Goal: Task Accomplishment & Management: Complete application form

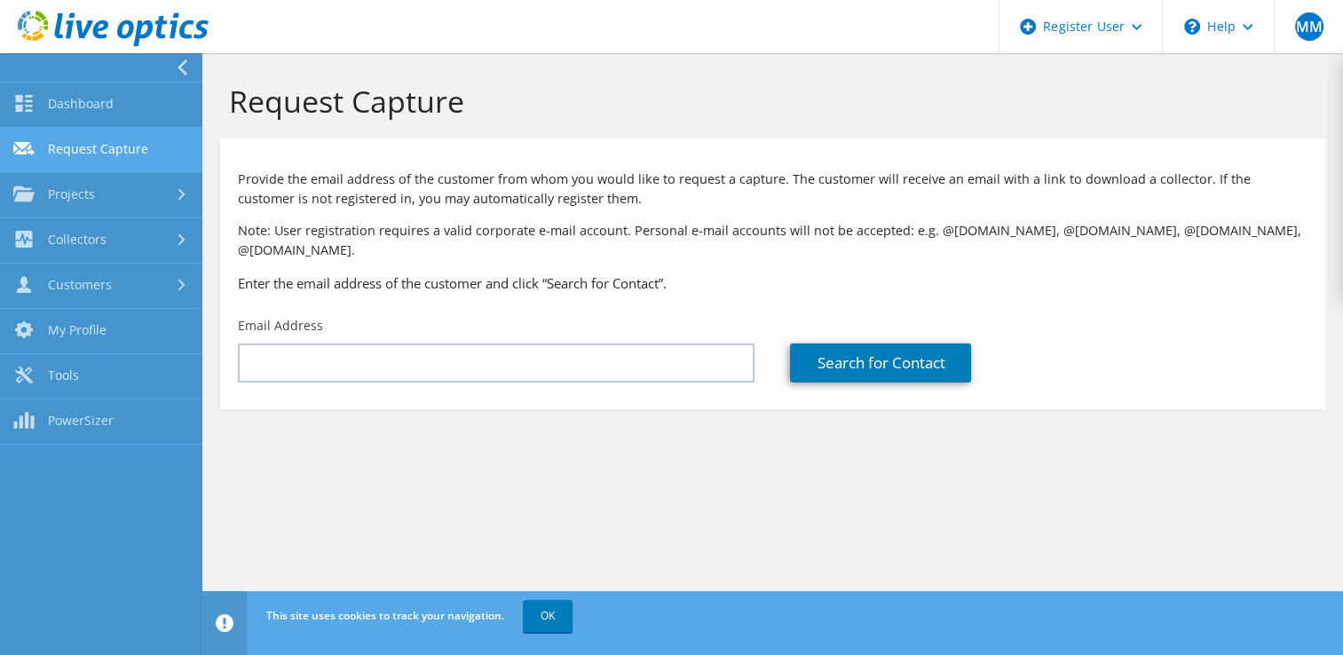
click at [75, 147] on link "Request Capture" at bounding box center [101, 150] width 202 height 45
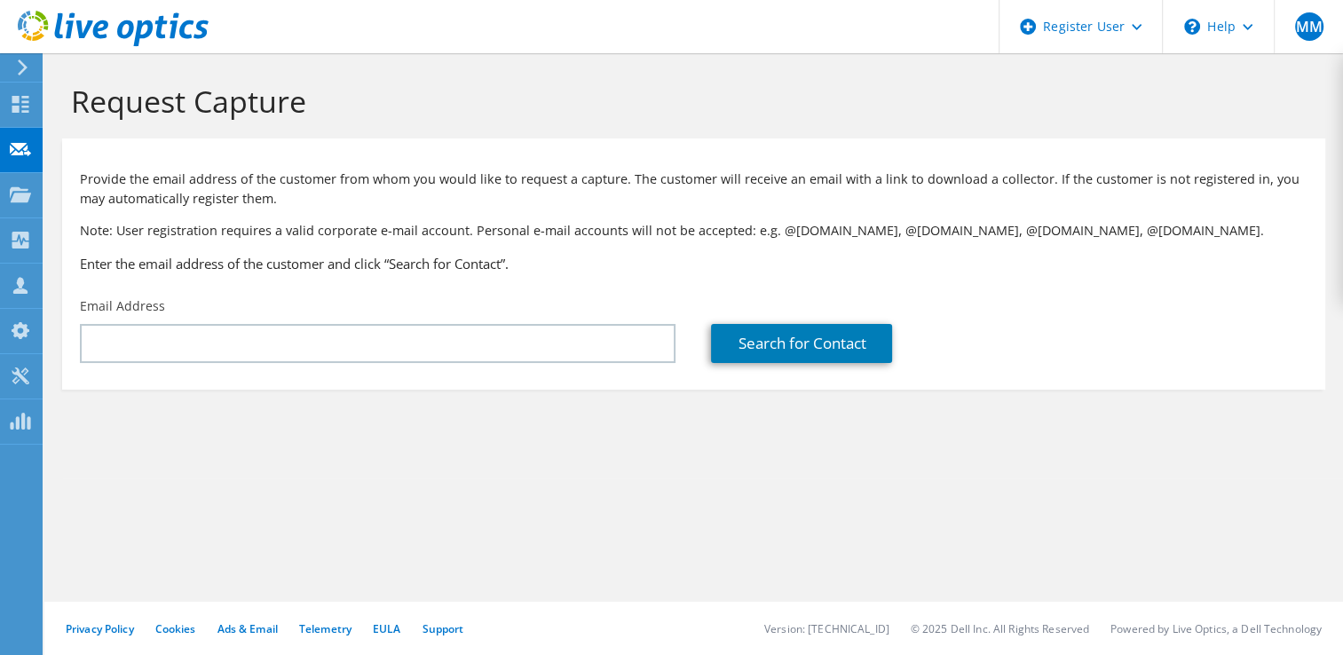
click at [16, 67] on icon at bounding box center [22, 67] width 13 height 16
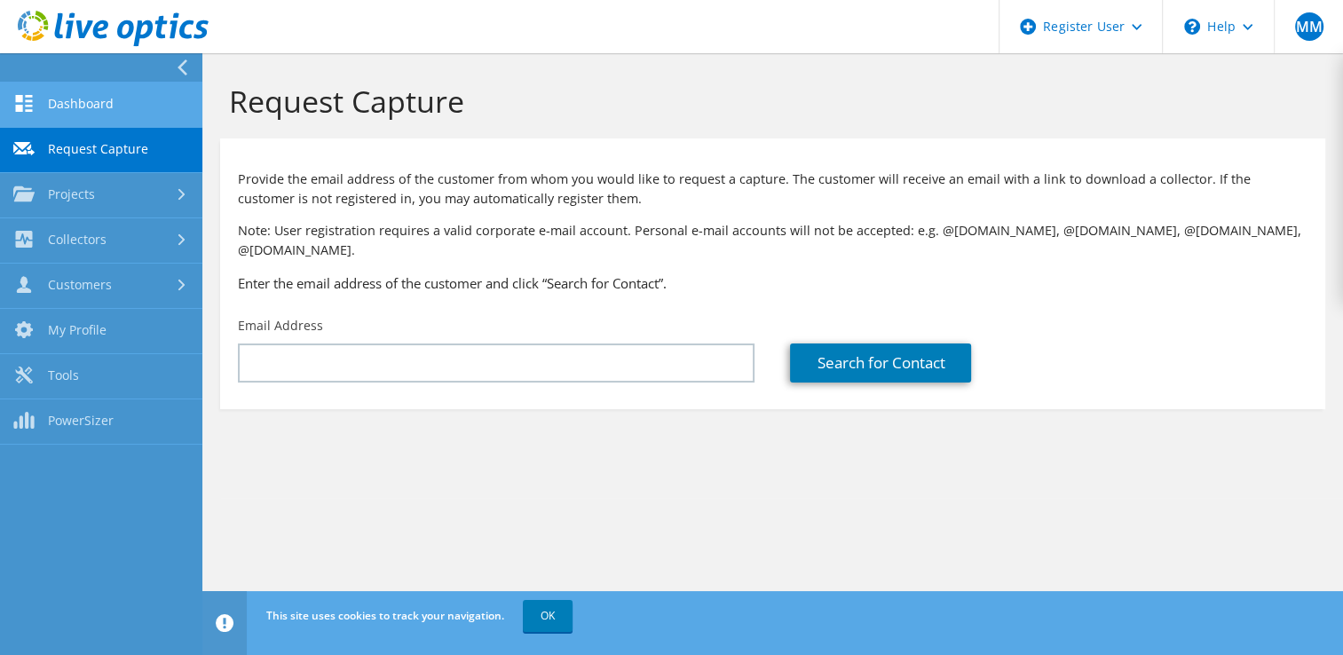
click at [93, 106] on link "Dashboard" at bounding box center [101, 105] width 202 height 45
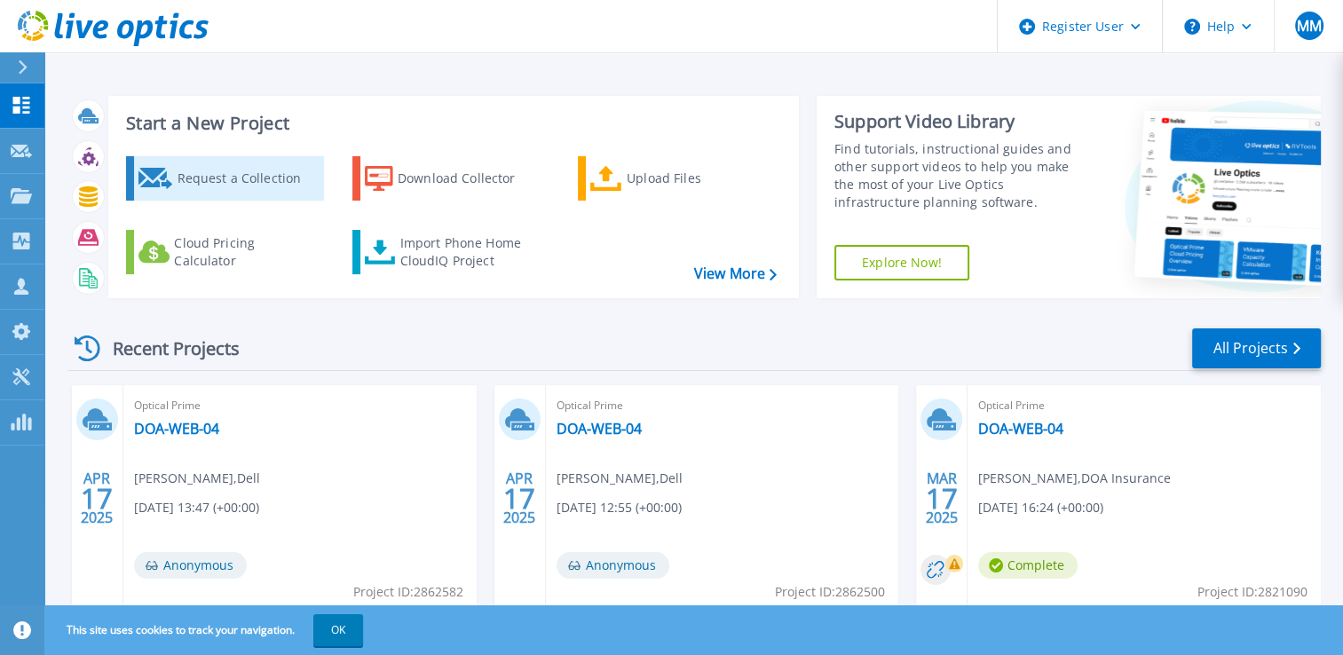
click at [236, 175] on div "Request a Collection" at bounding box center [248, 178] width 142 height 35
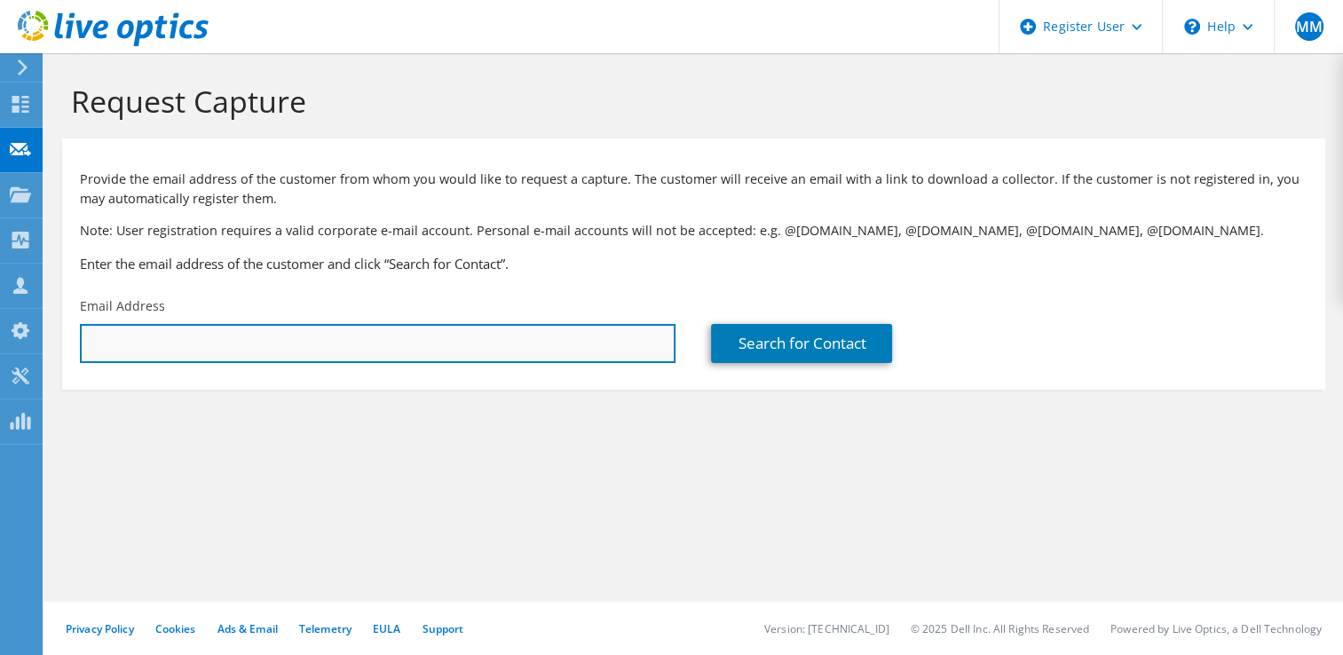
click at [508, 354] on input "text" at bounding box center [377, 343] width 595 height 39
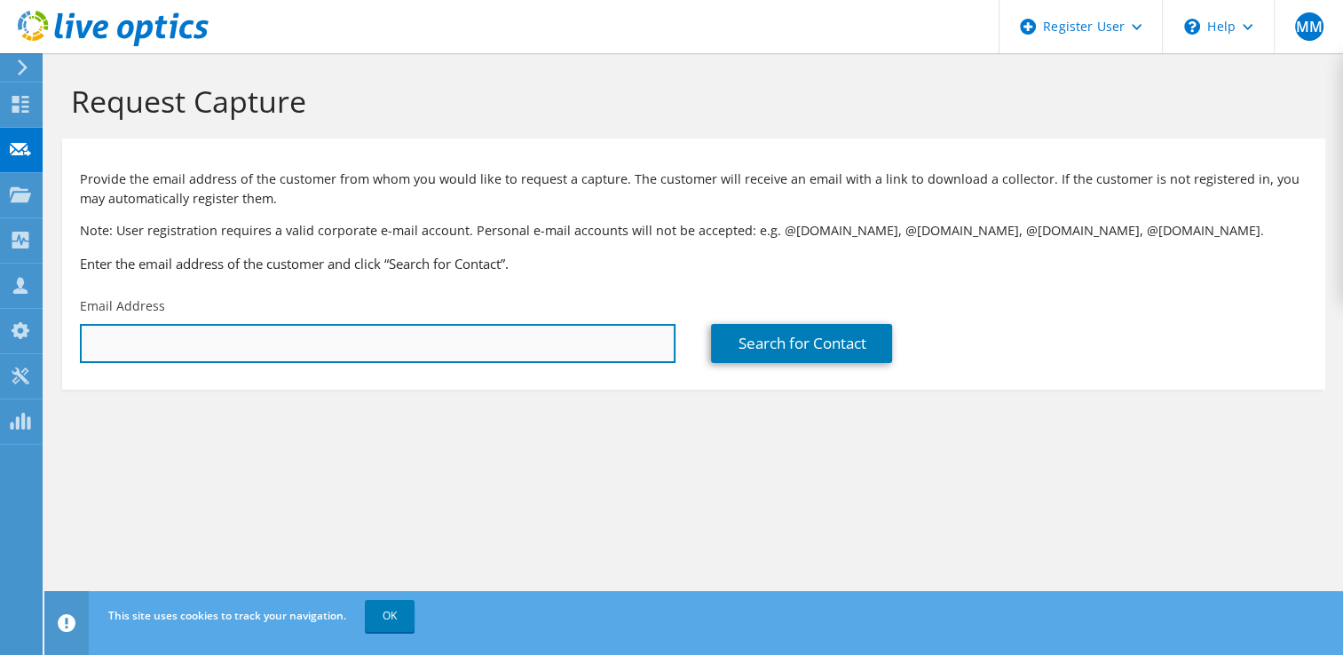
click at [479, 338] on input "text" at bounding box center [377, 343] width 595 height 39
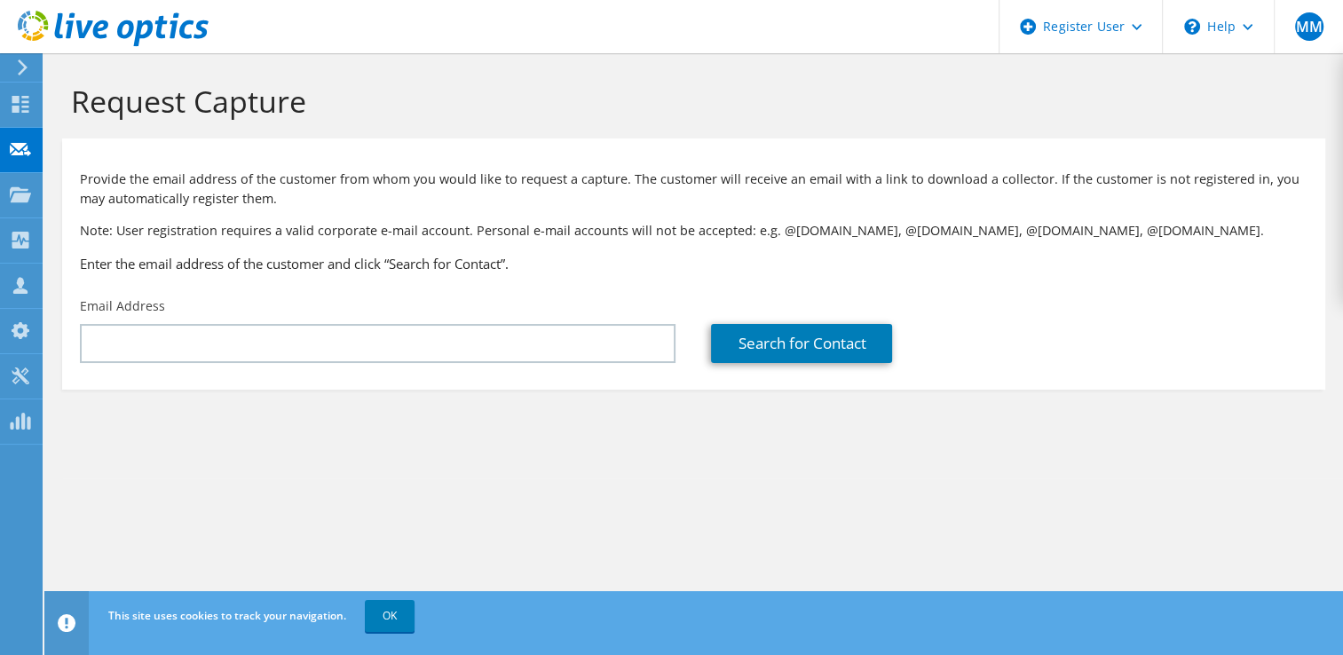
drag, startPoint x: 715, startPoint y: 453, endPoint x: 648, endPoint y: 445, distance: 67.8
click at [715, 453] on section "Request Capture Provide the email address of the customer from whom you would l…" at bounding box center [693, 265] width 1298 height 425
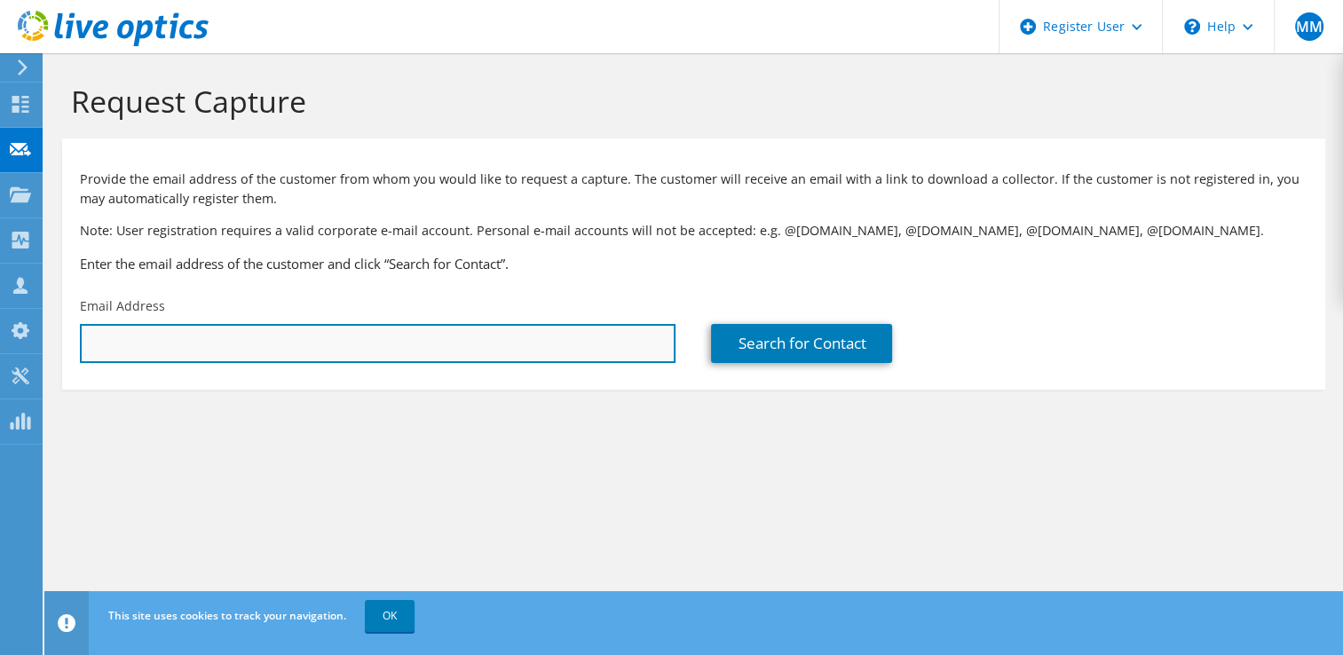
drag, startPoint x: 95, startPoint y: 339, endPoint x: 109, endPoint y: 337, distance: 14.3
click at [98, 339] on input "text" at bounding box center [377, 343] width 595 height 39
type input "errol@cannockgates.co.uk"
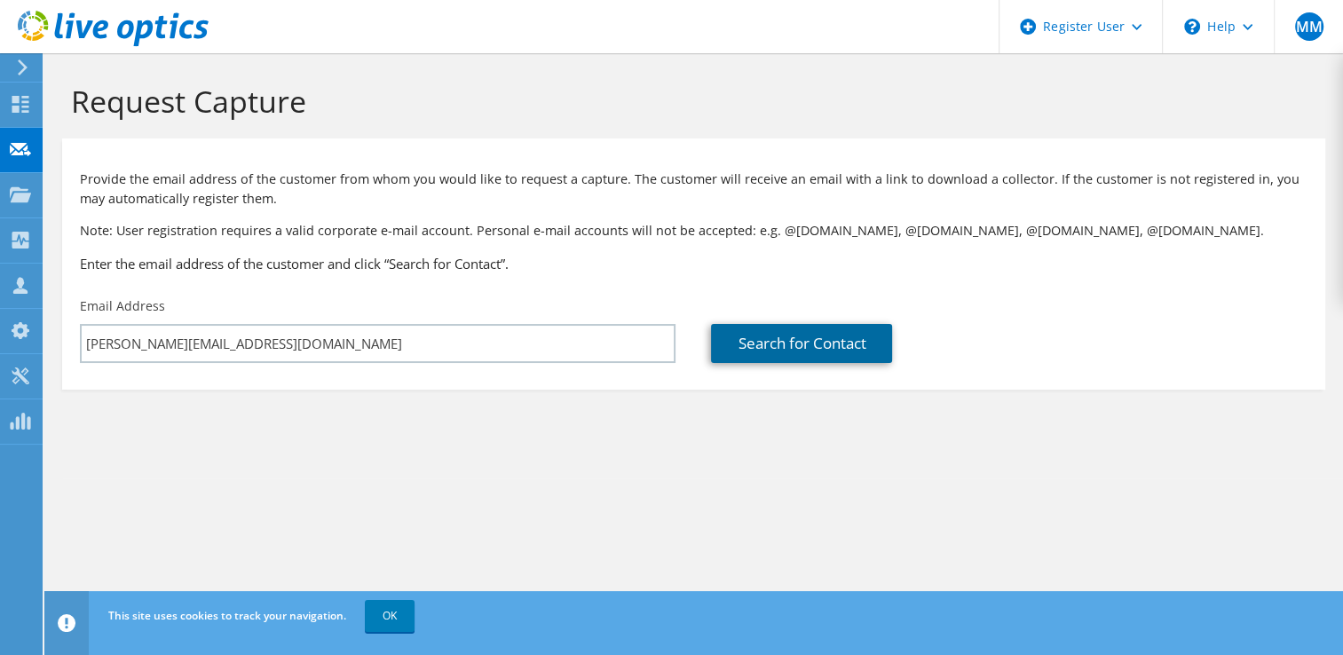
click at [820, 339] on link "Search for Contact" at bounding box center [801, 343] width 181 height 39
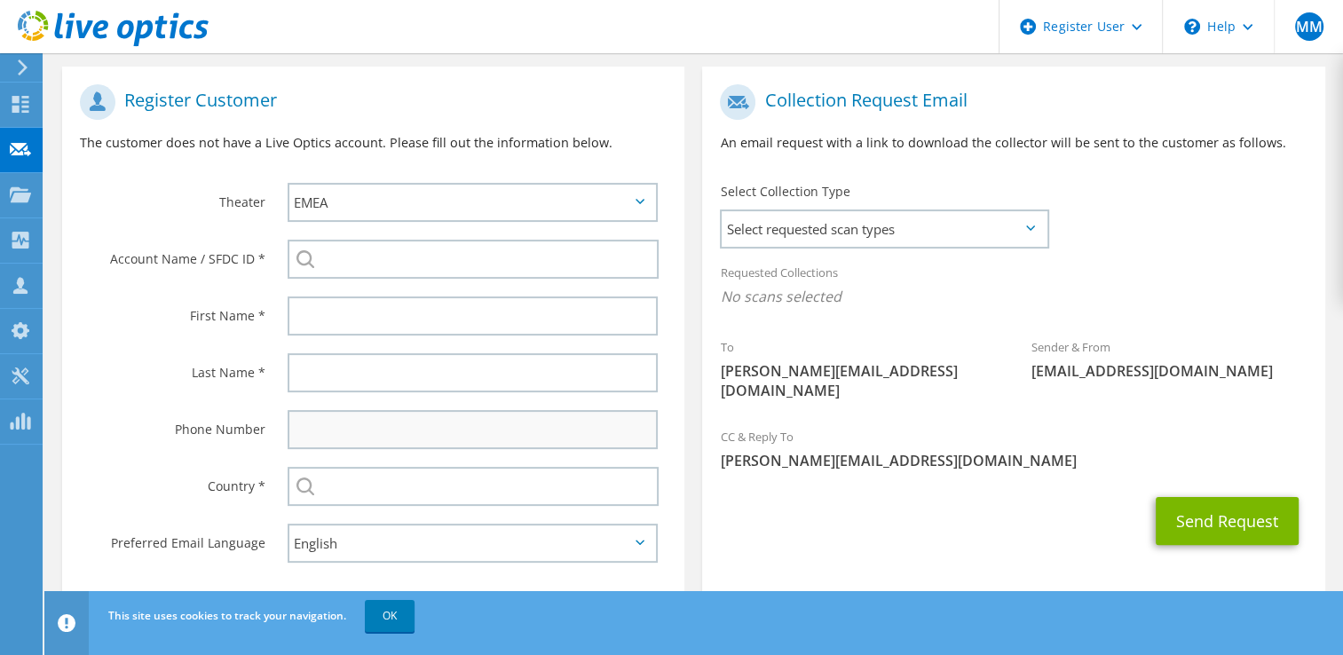
scroll to position [355, 0]
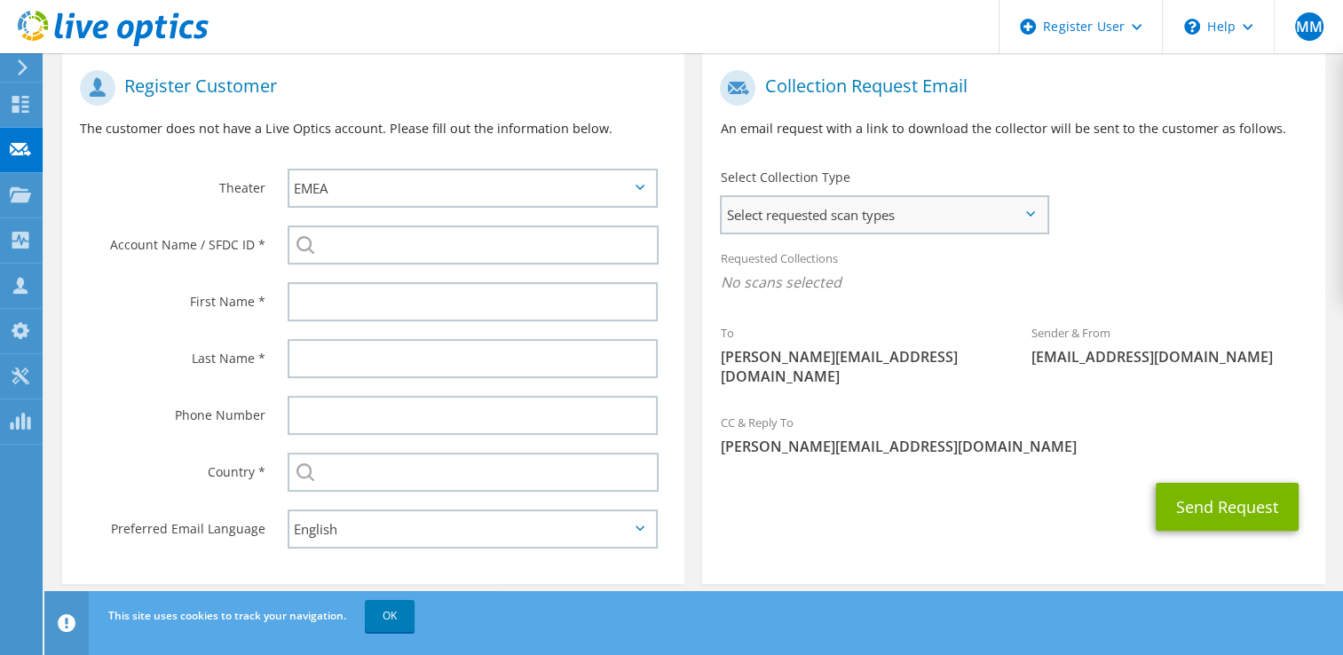
click at [799, 227] on span "Select requested scan types" at bounding box center [883, 214] width 324 height 35
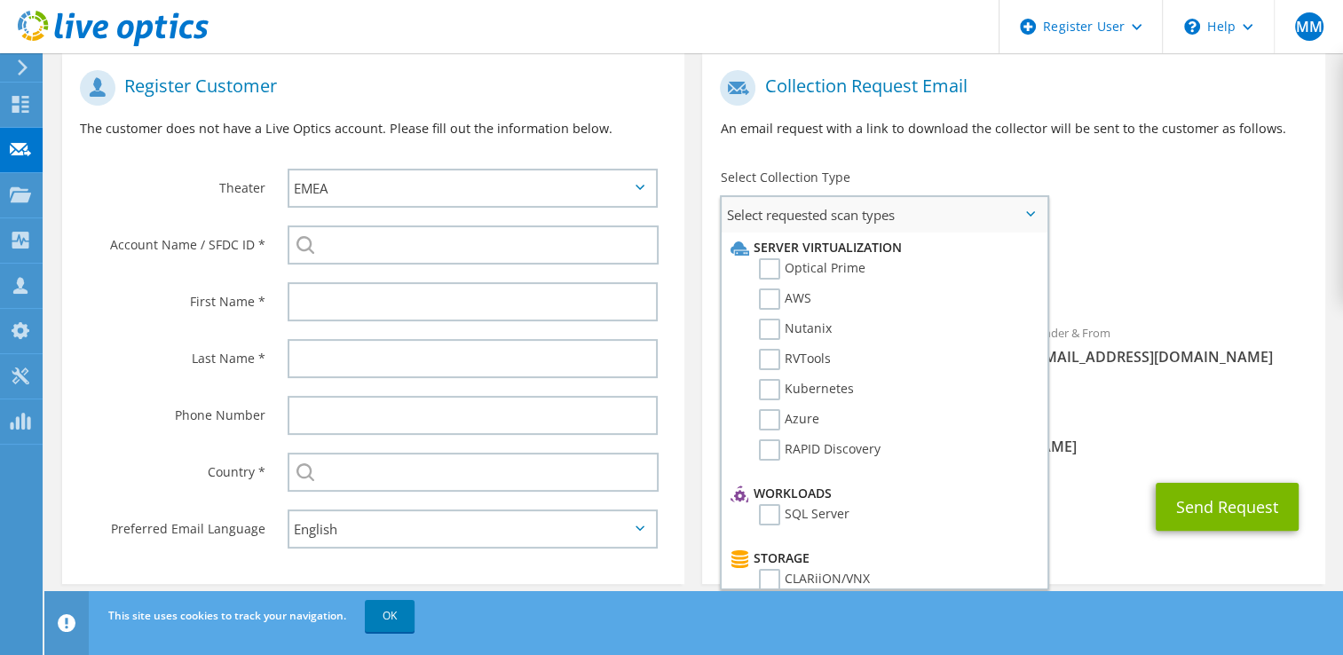
click at [799, 280] on li "Optical Prime" at bounding box center [881, 273] width 311 height 30
click at [799, 273] on label "Optical Prime" at bounding box center [812, 268] width 106 height 21
click at [0, 0] on input "Optical Prime" at bounding box center [0, 0] width 0 height 0
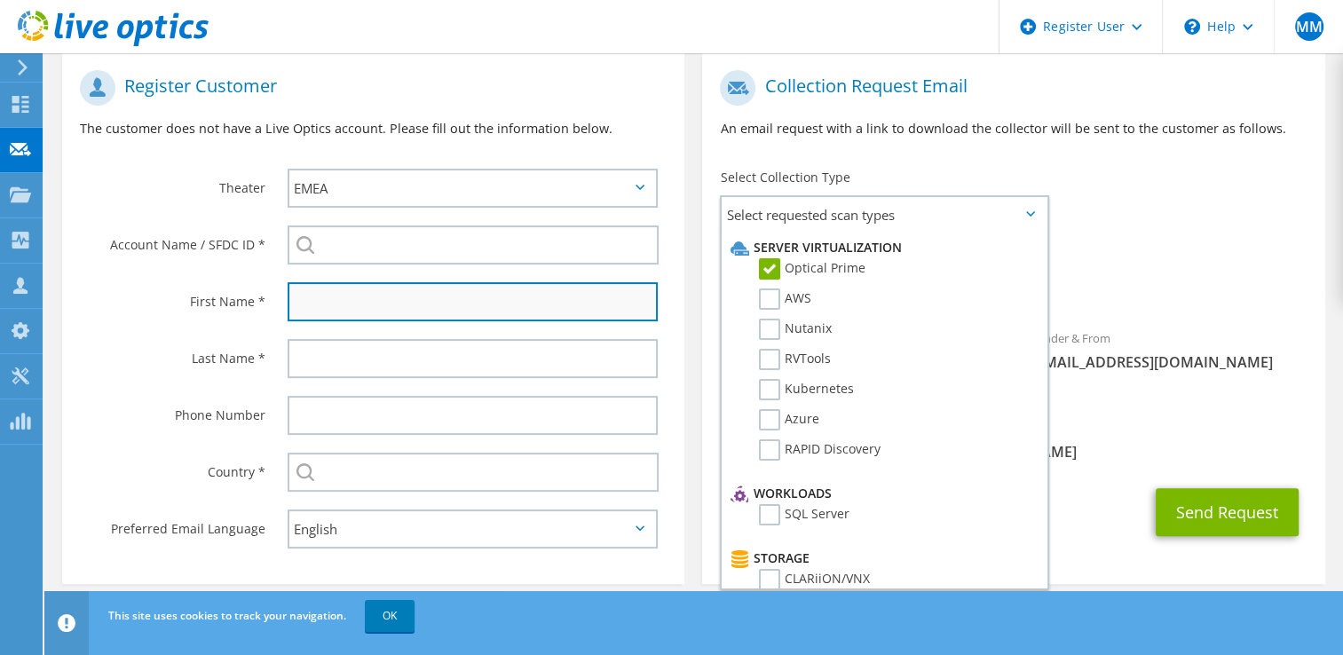
click at [369, 298] on input "text" at bounding box center [473, 301] width 371 height 39
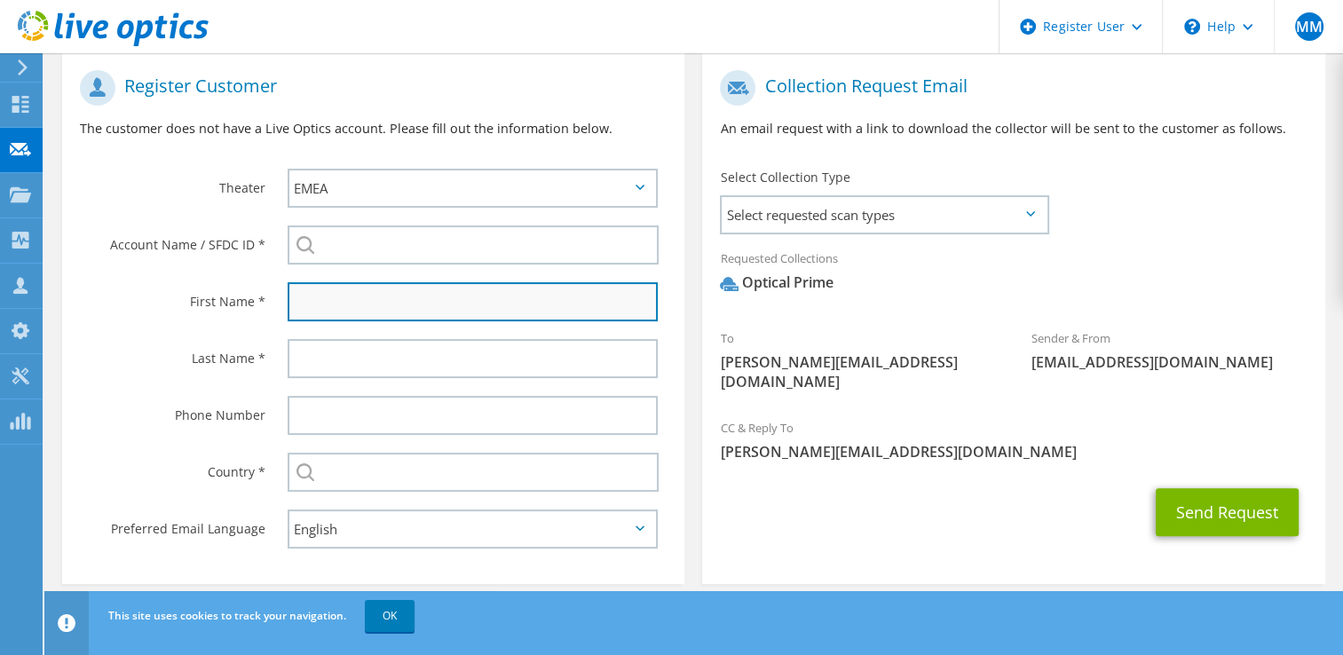
type input "Errol"
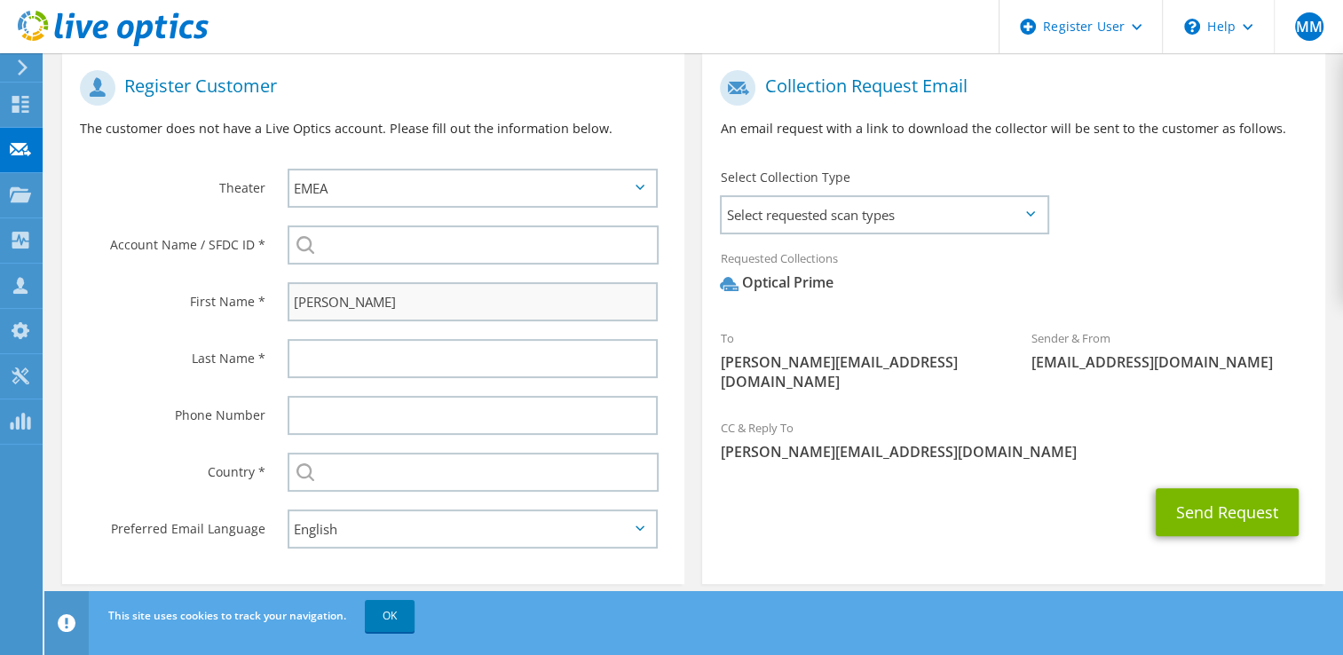
type input "."
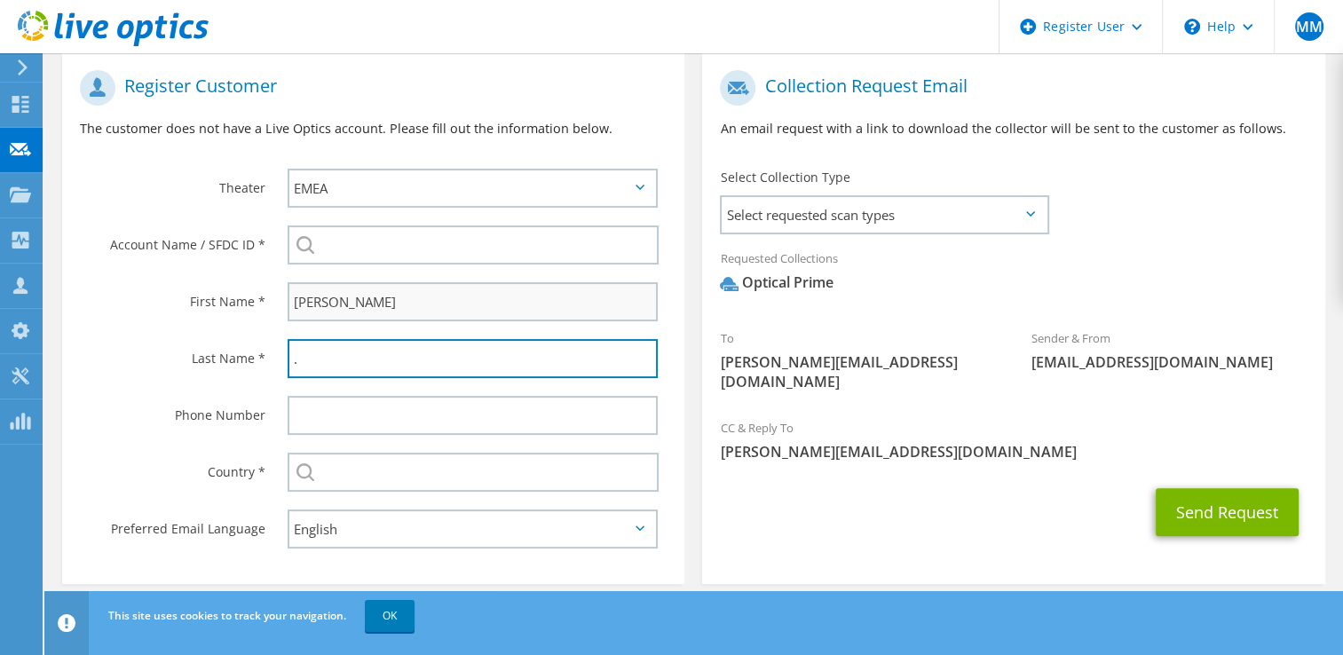
type input "1543 506237"
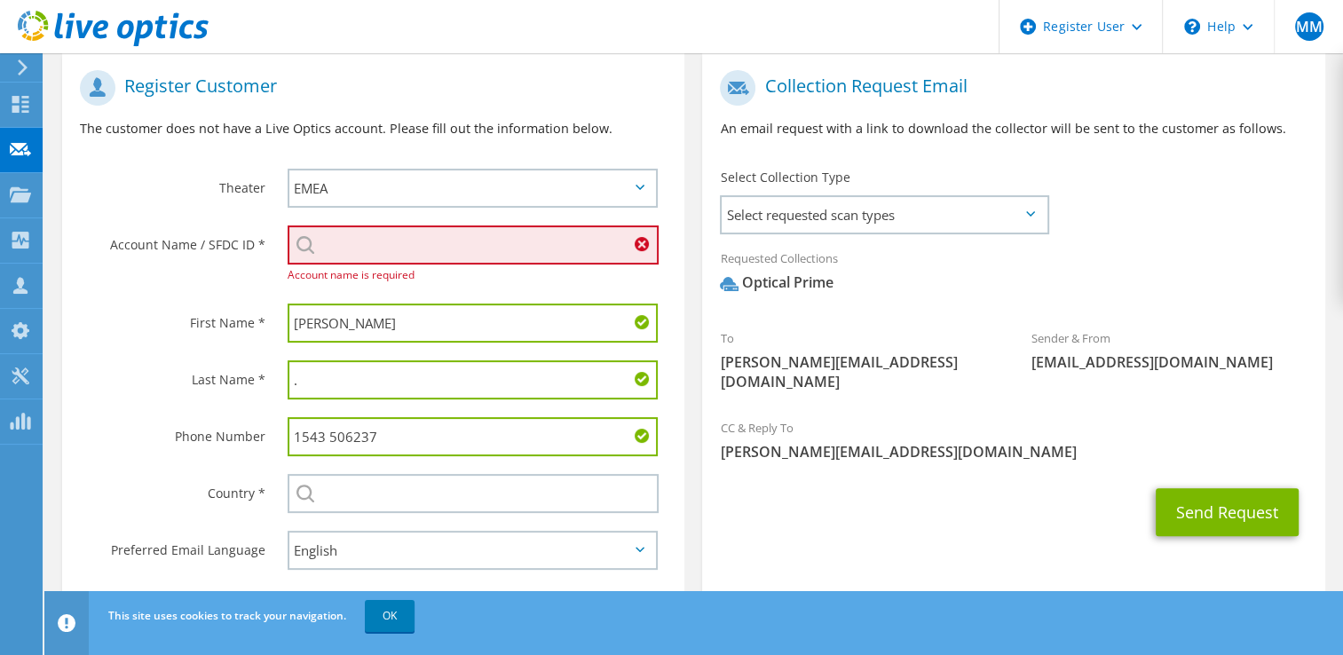
click at [404, 254] on input "search" at bounding box center [474, 244] width 372 height 39
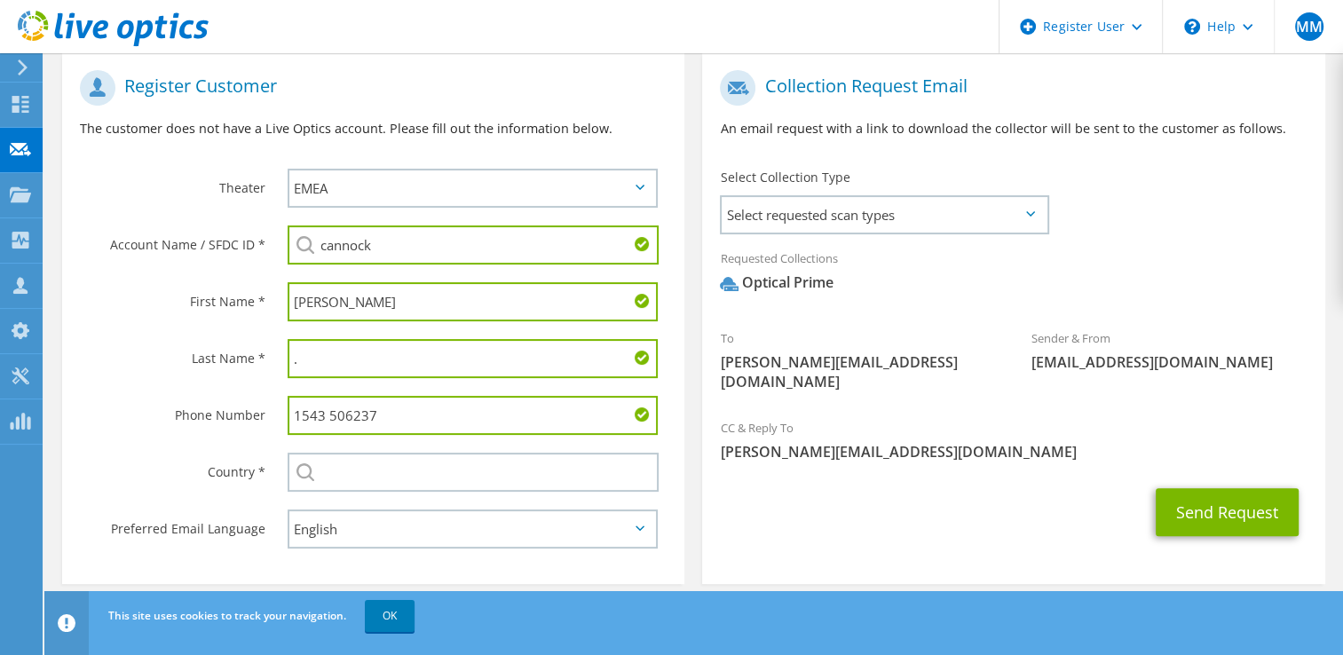
click at [369, 239] on input "cannock" at bounding box center [474, 244] width 372 height 39
paste input "Cannock Gates Ltd."
click at [416, 272] on li "Cannock Gates Ltd. : 2615278028" at bounding box center [390, 268] width 204 height 21
type input "Cannock Gates Ltd. : 2615278028"
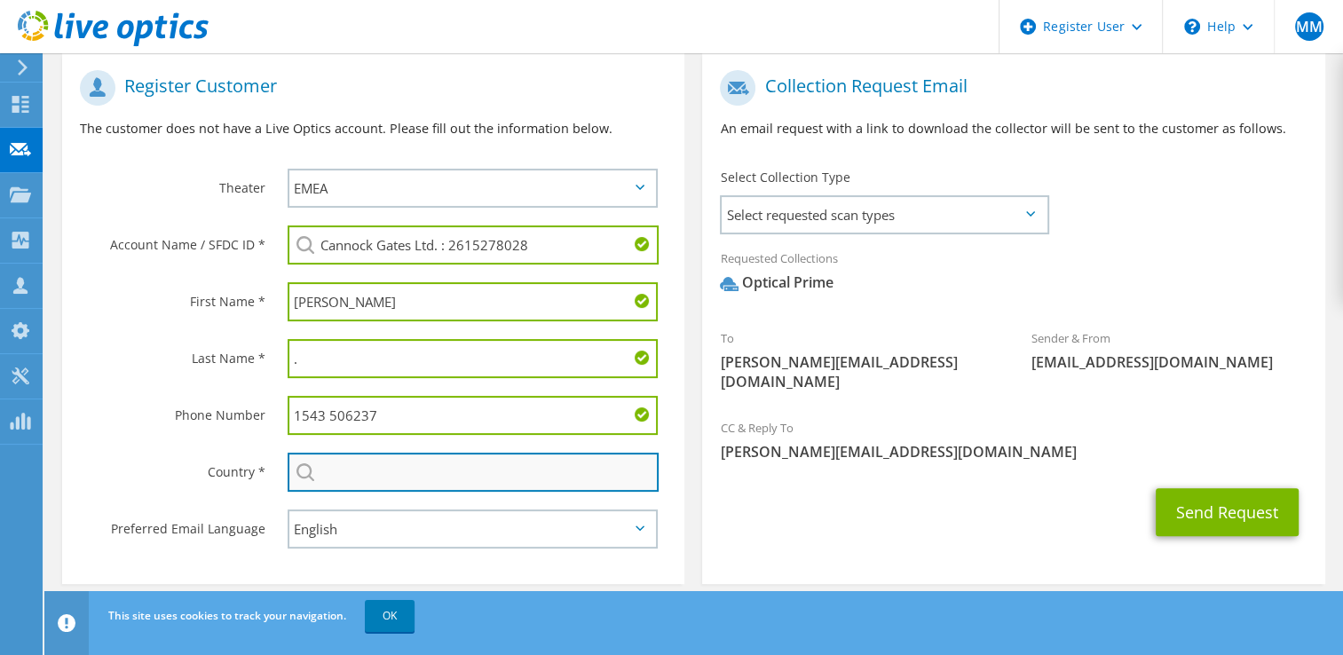
click at [336, 474] on input "text" at bounding box center [474, 472] width 372 height 39
type input "[GEOGRAPHIC_DATA]"
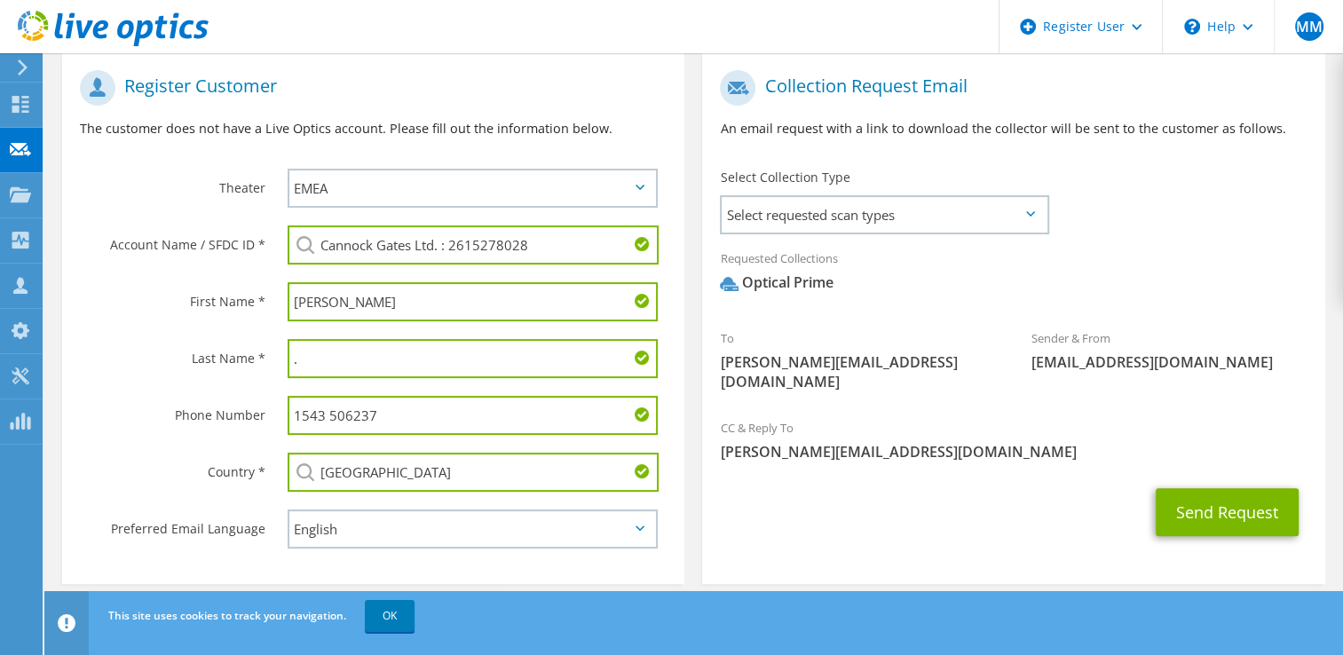
click at [877, 534] on section "Collection Request Email An email request with a link to download the collector…" at bounding box center [1013, 318] width 622 height 532
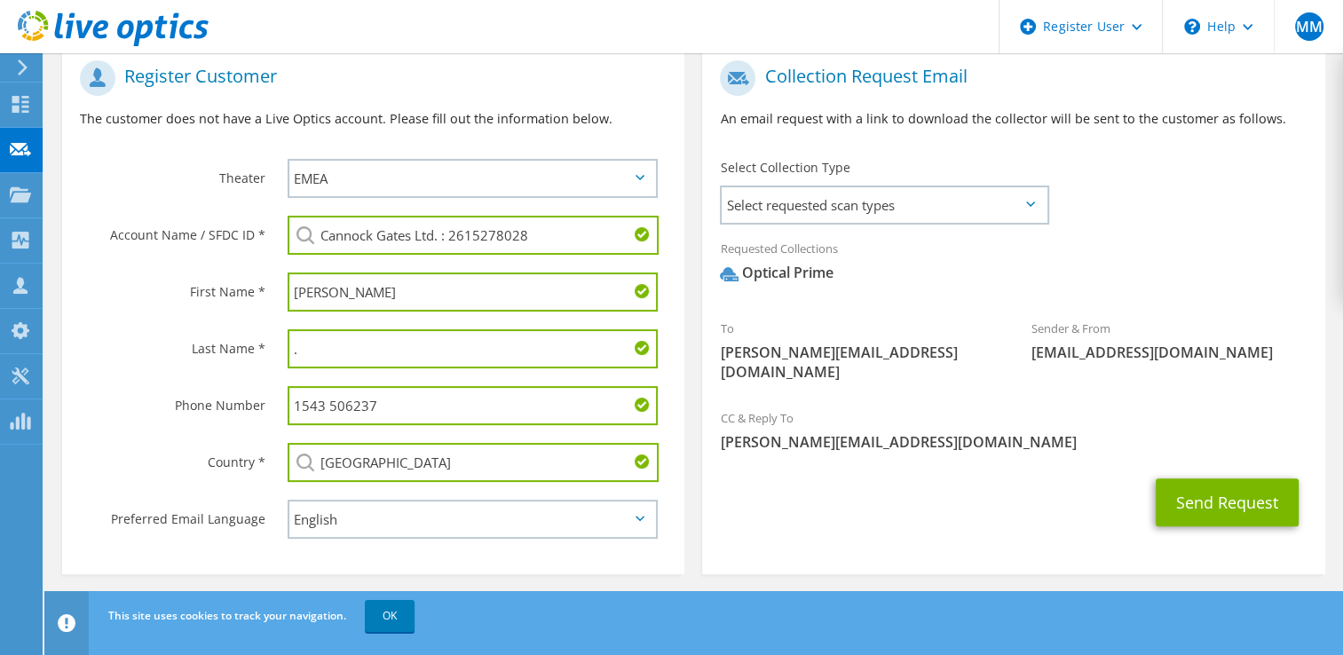
scroll to position [367, 0]
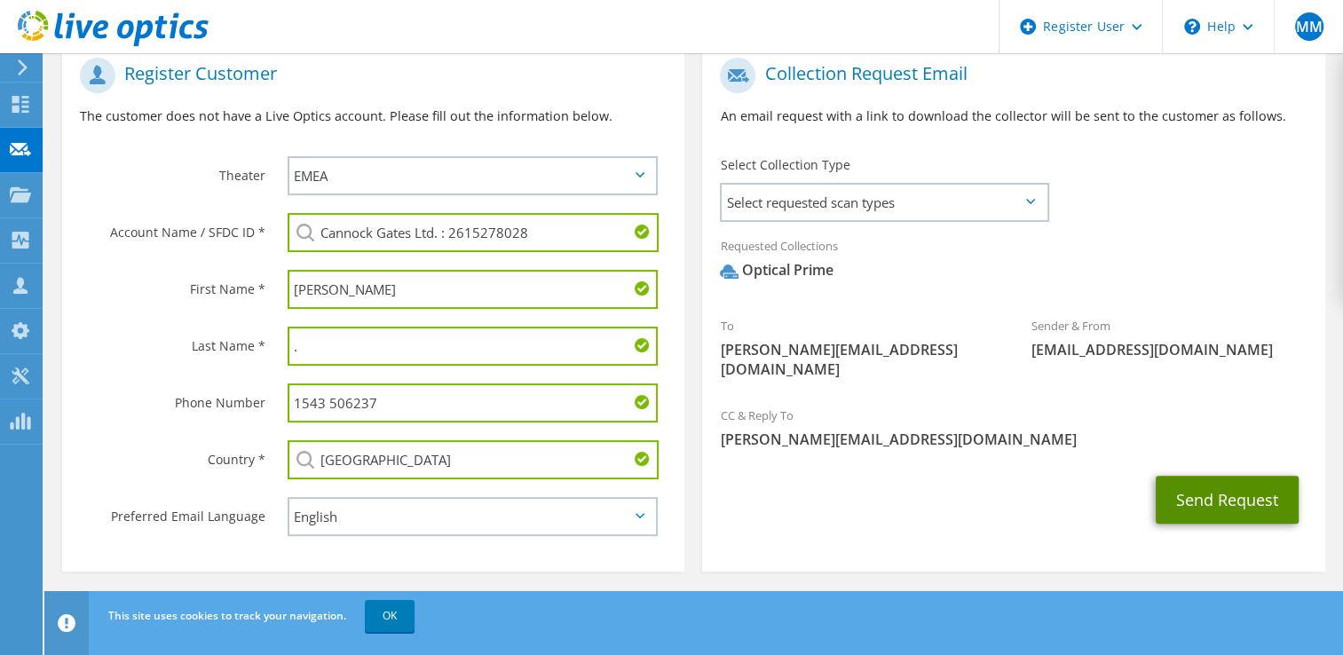
click at [1222, 486] on button "Send Request" at bounding box center [1226, 500] width 143 height 48
